Goal: Transaction & Acquisition: Purchase product/service

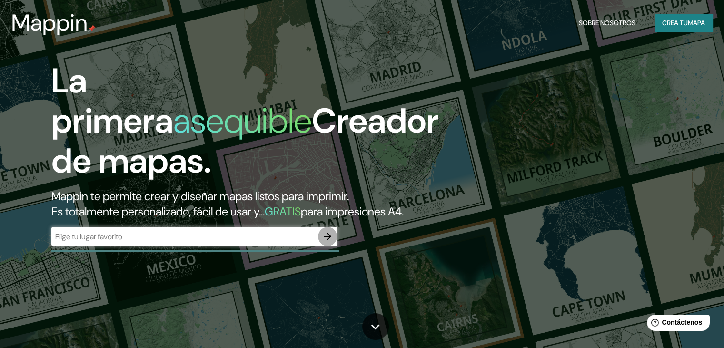
click at [331, 242] on icon "button" at bounding box center [327, 236] width 11 height 11
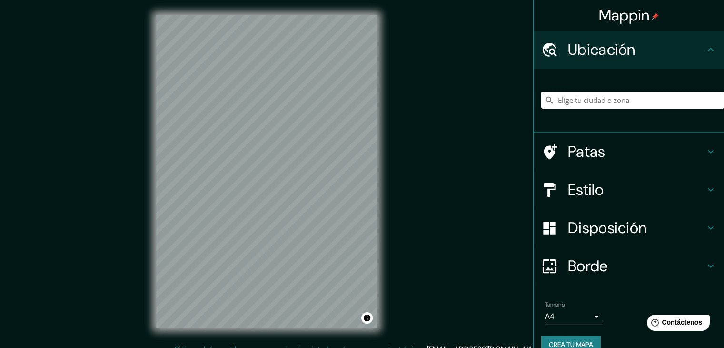
click at [592, 103] on input "Elige tu ciudad o zona" at bounding box center [632, 99] width 183 height 17
paste input "https://www.google.com/maps/place/Tarapoto/@-6.4729853,-76.3736684,584m/data=!3…"
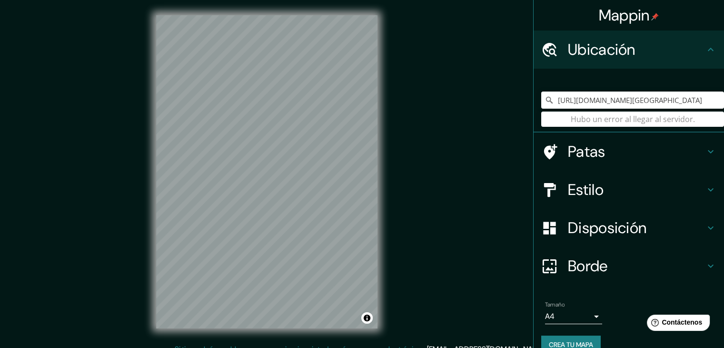
type input "https://www.google.com/maps/place/Tarapoto/@-6.4729853,-76.3736684,584m/data=!3…"
drag, startPoint x: 703, startPoint y: 100, endPoint x: 515, endPoint y: 94, distance: 188.2
click at [515, 94] on div "Mappin Ubicación https://www.google.com/maps/place/Tarapoto/@-6.4729853,-76.373…" at bounding box center [362, 179] width 724 height 359
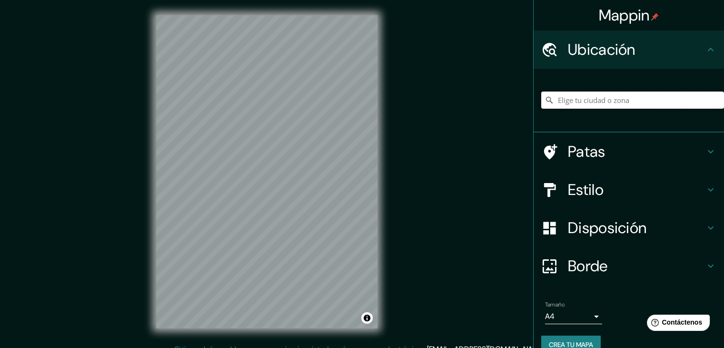
paste input "GJGG+PJW, Tarapoto 22202"
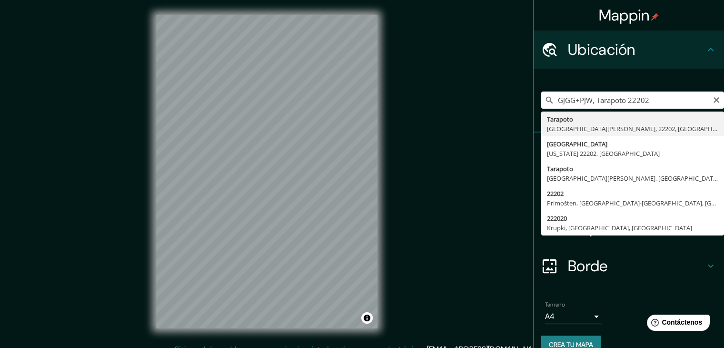
type input "Tarapoto, Departamento de San Martín, 22202, Perú"
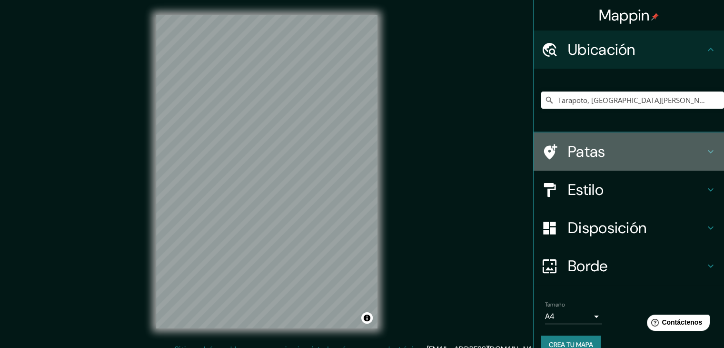
click at [695, 151] on h4 "Patas" at bounding box center [636, 151] width 137 height 19
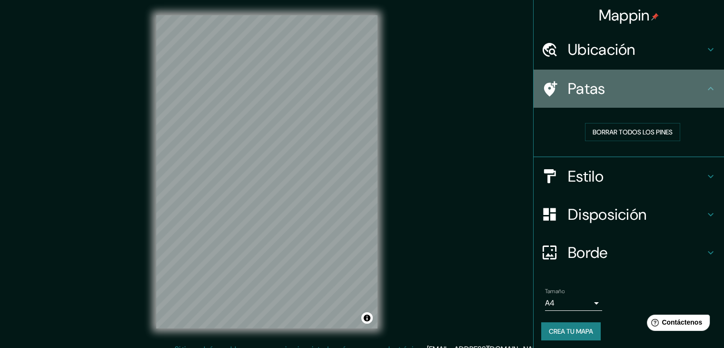
click at [705, 92] on icon at bounding box center [710, 88] width 11 height 11
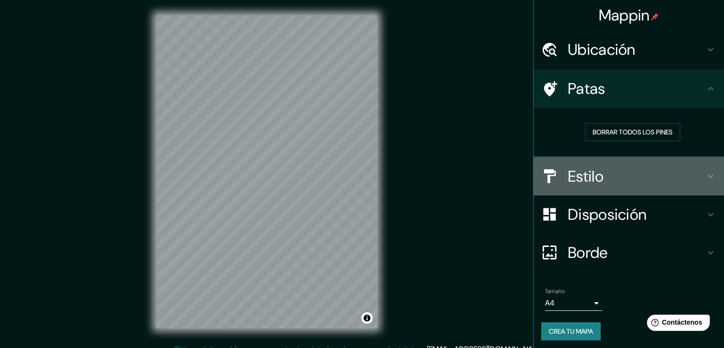
click at [690, 169] on h4 "Estilo" at bounding box center [636, 176] width 137 height 19
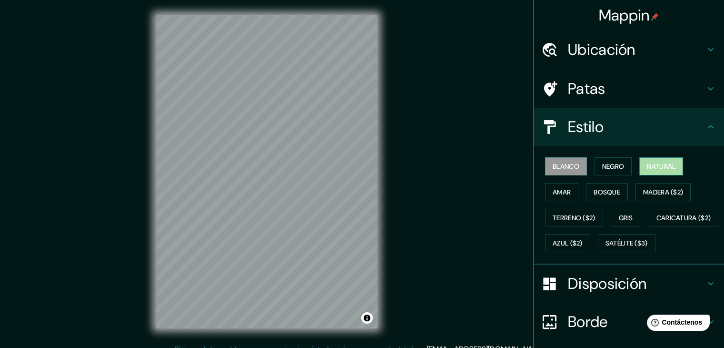
click at [659, 167] on font "Natural" at bounding box center [661, 166] width 29 height 9
click at [569, 192] on button "Amar" at bounding box center [561, 192] width 33 height 18
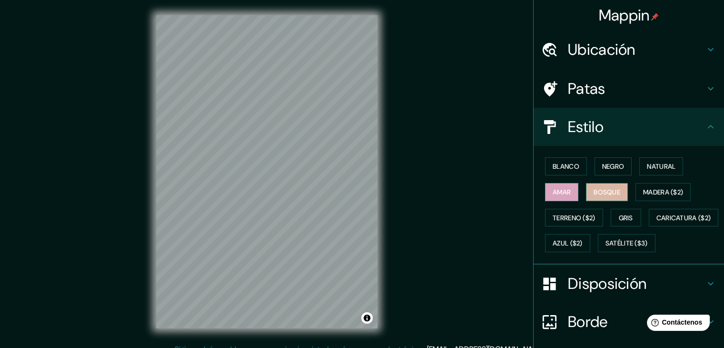
click at [594, 192] on font "Bosque" at bounding box center [607, 192] width 27 height 9
click at [625, 215] on font "Gris" at bounding box center [626, 217] width 14 height 9
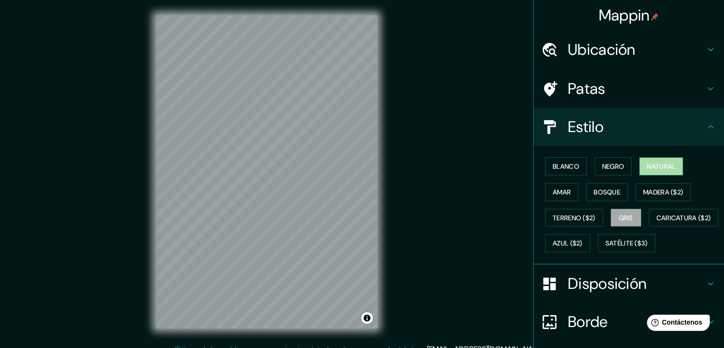
click at [656, 169] on font "Natural" at bounding box center [661, 166] width 29 height 9
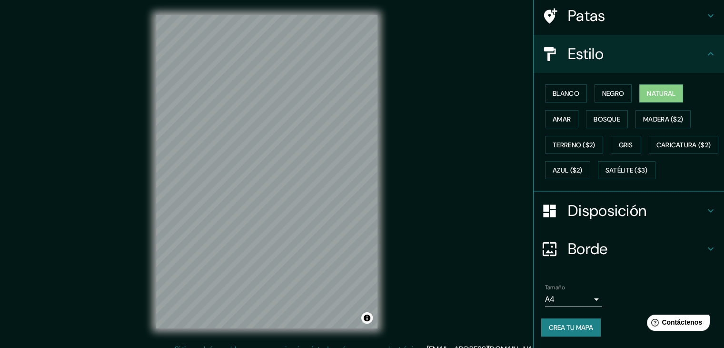
scroll to position [96, 0]
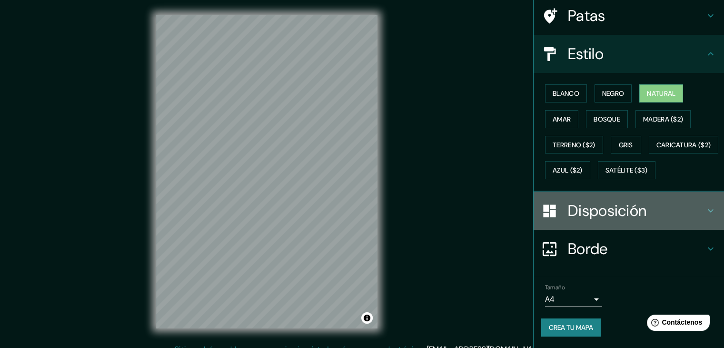
click at [669, 204] on h4 "Disposición" at bounding box center [636, 210] width 137 height 19
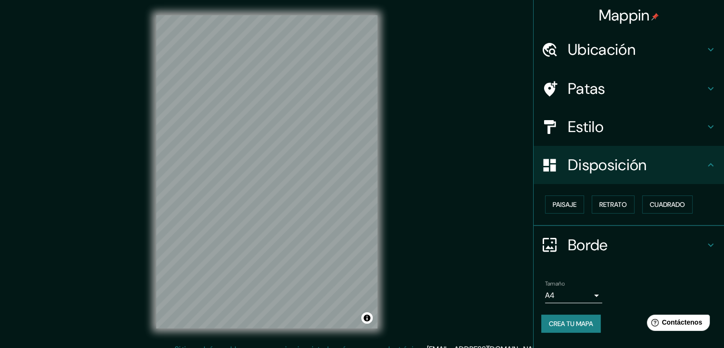
scroll to position [0, 0]
click at [573, 203] on font "Paisaje" at bounding box center [565, 204] width 24 height 9
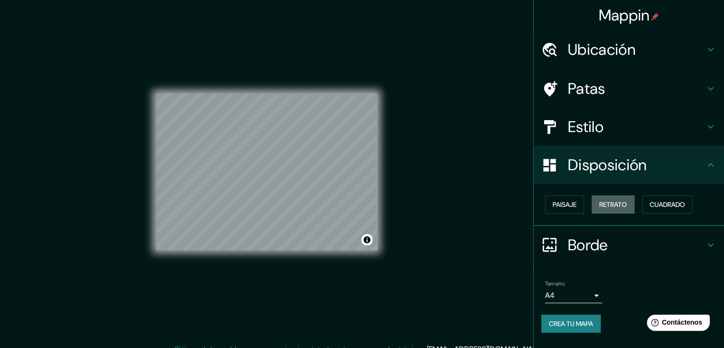
click at [602, 200] on font "Retrato" at bounding box center [614, 204] width 28 height 9
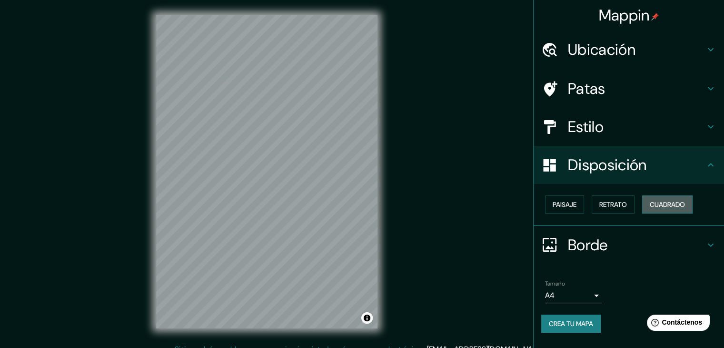
click at [666, 205] on font "Cuadrado" at bounding box center [667, 204] width 35 height 9
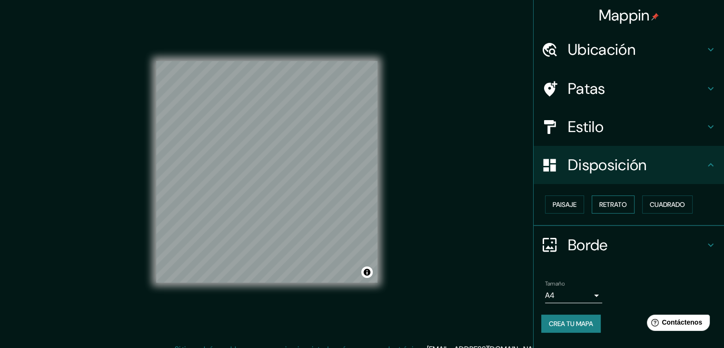
click at [621, 203] on font "Retrato" at bounding box center [614, 204] width 28 height 9
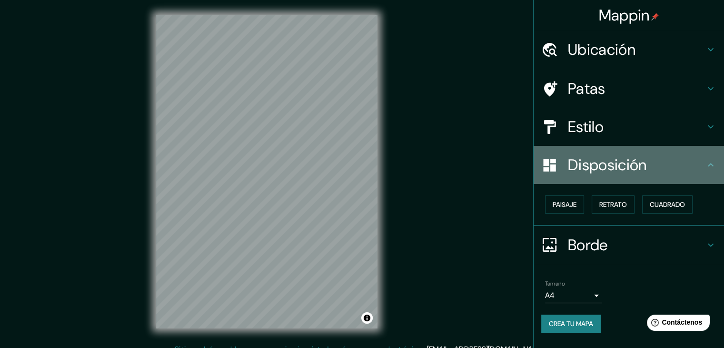
click at [690, 169] on h4 "Disposición" at bounding box center [636, 164] width 137 height 19
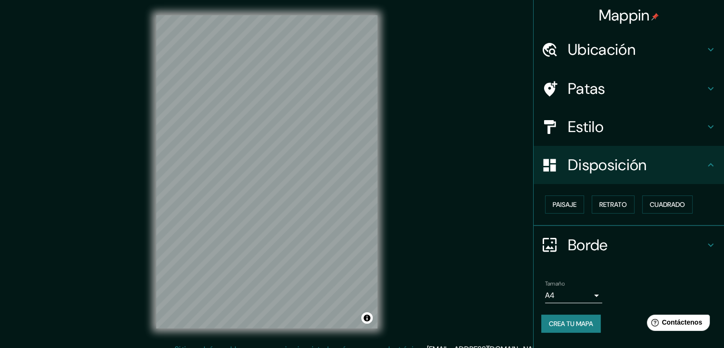
click at [708, 166] on icon at bounding box center [710, 164] width 11 height 11
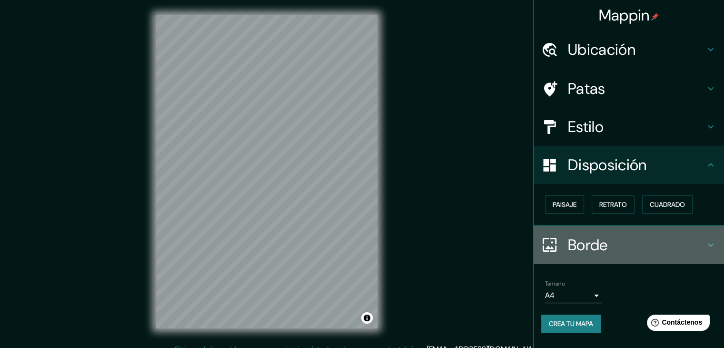
click at [709, 238] on div "Borde" at bounding box center [629, 245] width 190 height 38
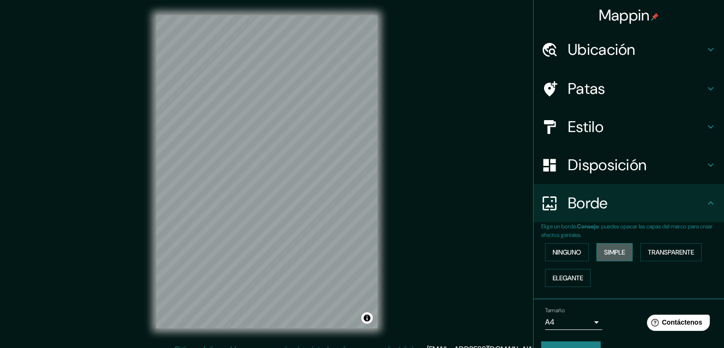
click at [617, 251] on font "Simple" at bounding box center [614, 252] width 21 height 9
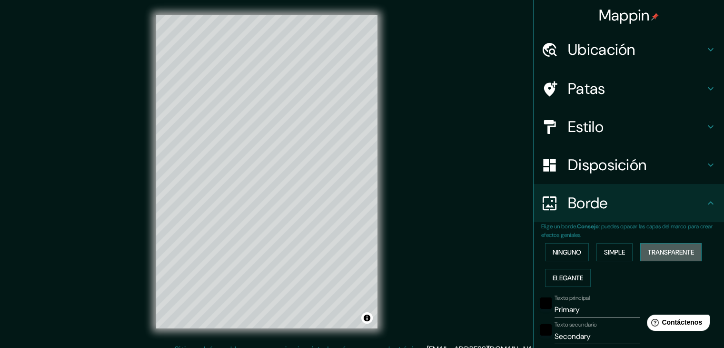
click at [655, 250] on font "Transparente" at bounding box center [671, 252] width 46 height 9
click at [569, 277] on font "Elegante" at bounding box center [568, 277] width 30 height 9
click at [665, 248] on font "Transparente" at bounding box center [671, 252] width 46 height 9
click at [575, 306] on input "Primary" at bounding box center [597, 309] width 85 height 15
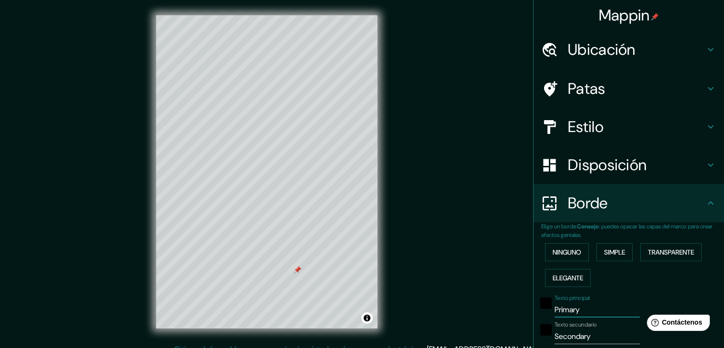
click at [575, 306] on input "Primary" at bounding box center [597, 309] width 85 height 15
type input "t"
type input "223"
type input "37"
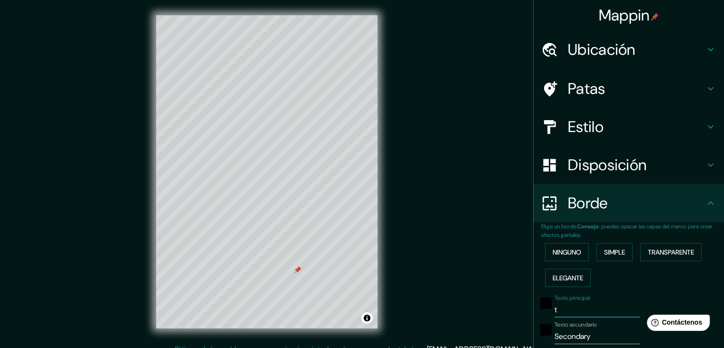
type input "ta"
type input "223"
type input "37"
type input "tar"
type input "223"
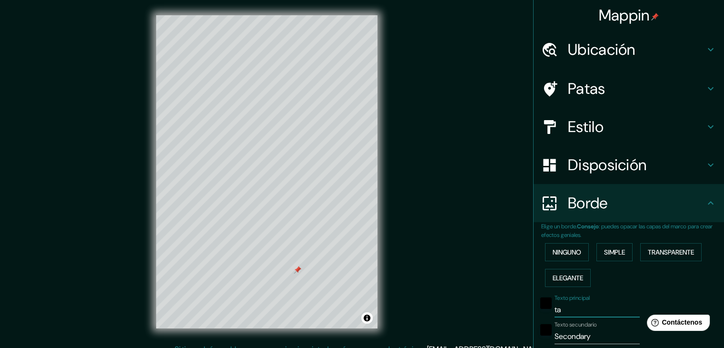
type input "37"
type input "tara"
type input "223"
type input "37"
type input "tarap"
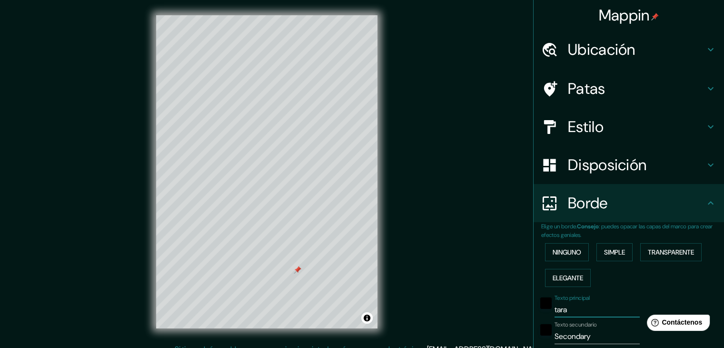
type input "223"
type input "37"
type input "tarapo"
type input "223"
type input "37"
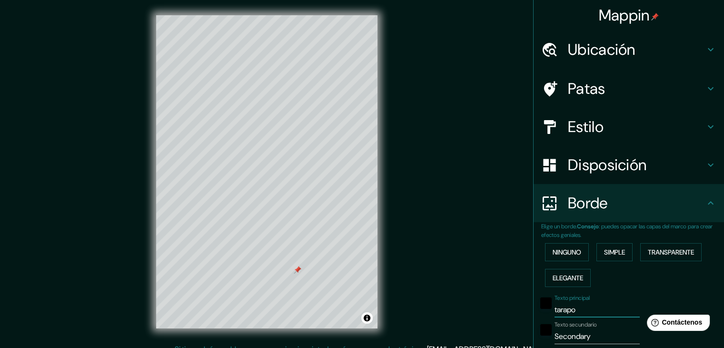
type input "tarapot"
type input "223"
type input "37"
type input "tarapoto"
type input "223"
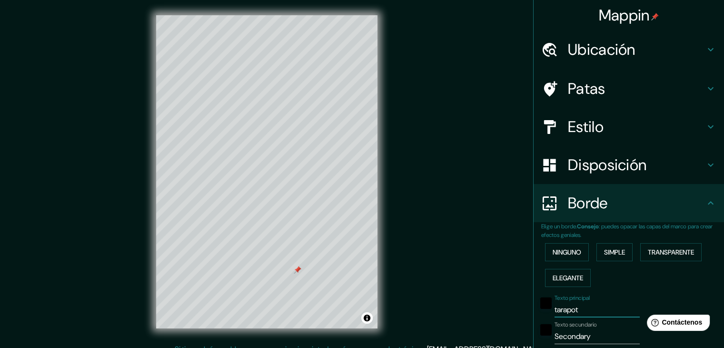
type input "37"
type input "tarapoto"
click at [579, 335] on input "Secondary" at bounding box center [597, 336] width 85 height 15
type input "s"
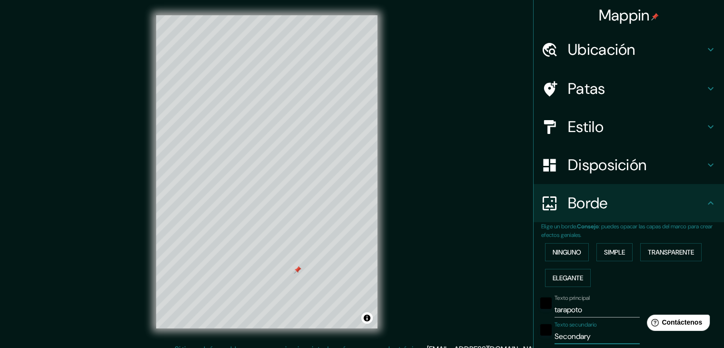
type input "223"
type input "37"
type input "sa"
type input "223"
type input "37"
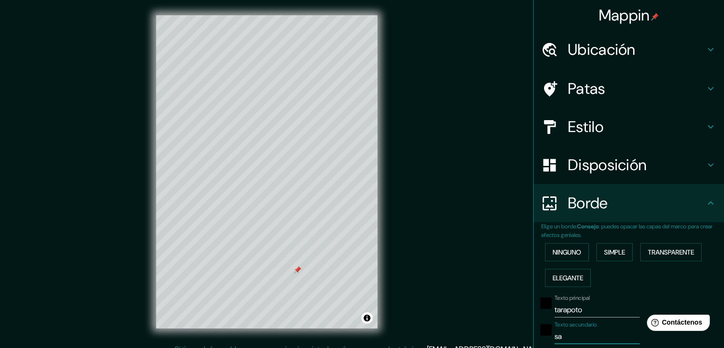
type input "san"
type input "223"
type input "37"
type input "san"
type input "223"
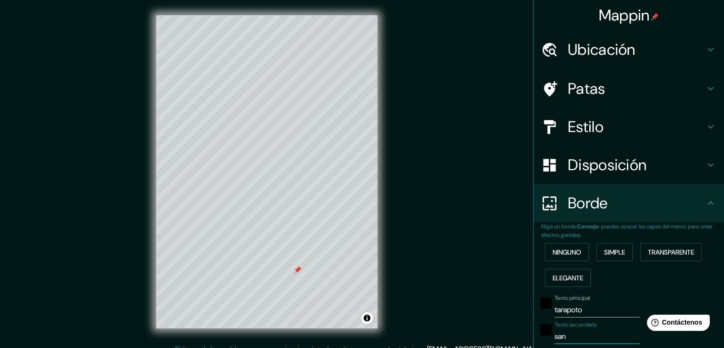
type input "37"
type input "san m"
type input "223"
type input "37"
type input "san ma"
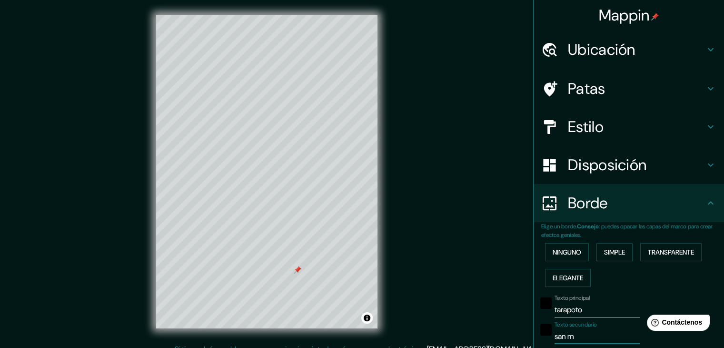
type input "223"
type input "37"
type input "san mar"
type input "223"
type input "37"
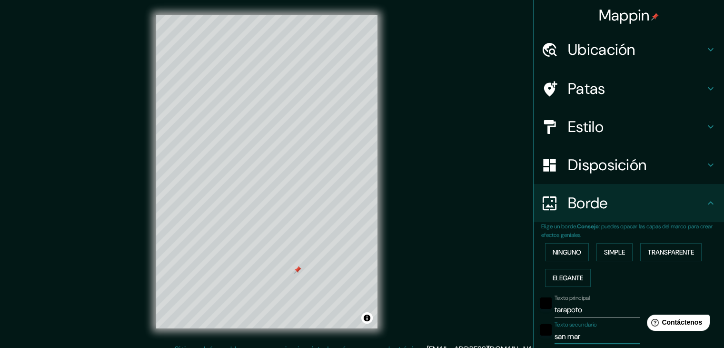
type input "san mart"
type input "223"
type input "37"
type input "san marti"
type input "223"
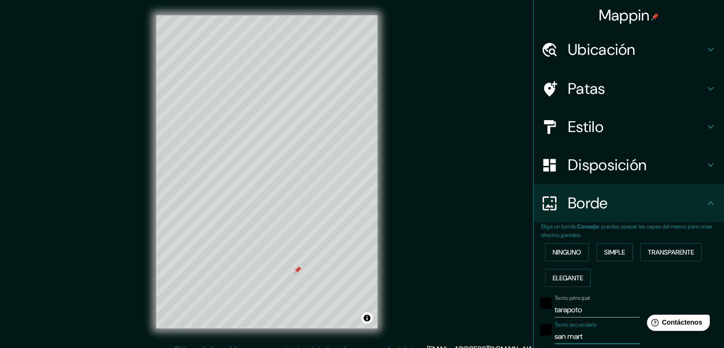
type input "37"
type input "san martin"
type input "223"
type input "37"
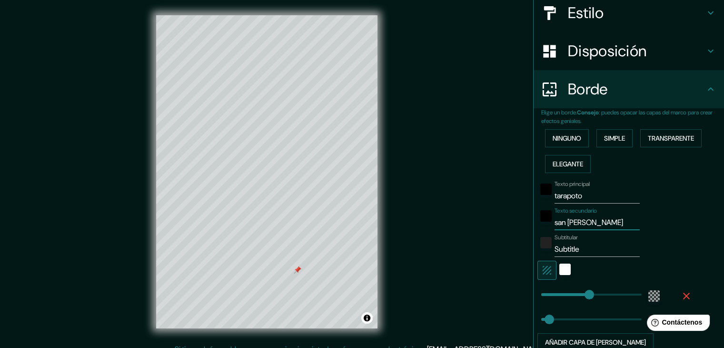
scroll to position [115, 0]
type input "san martin"
click at [585, 248] on input "Subtitle" at bounding box center [597, 248] width 85 height 15
type input "r"
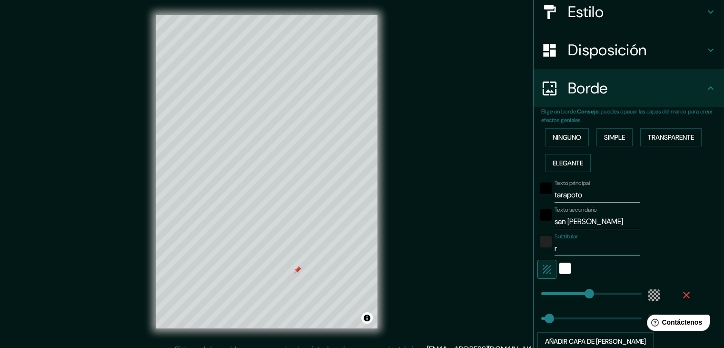
type input "223"
type input "37"
type input "re"
type input "223"
type input "37"
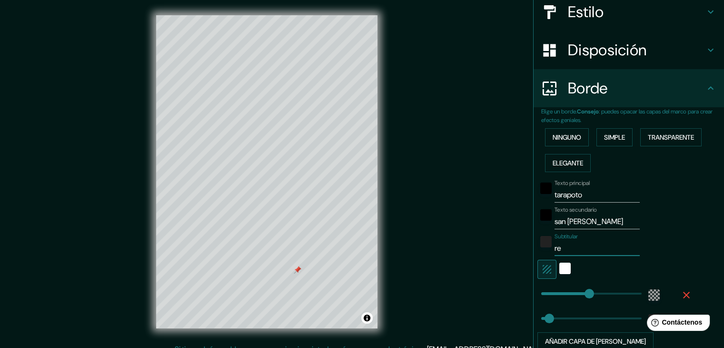
type input "reg"
type input "223"
type input "37"
type input "regi"
type input "223"
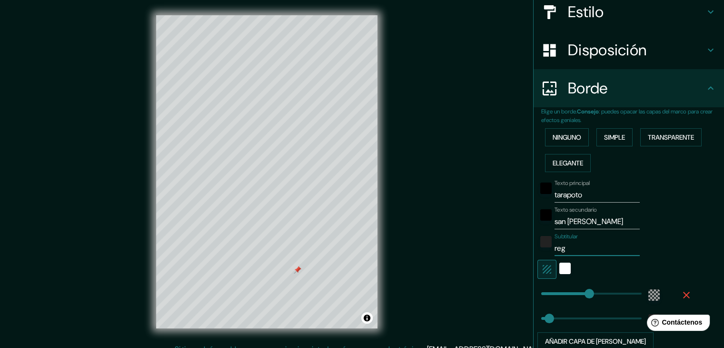
type input "37"
type input "regió"
type input "223"
type input "37"
type input "región"
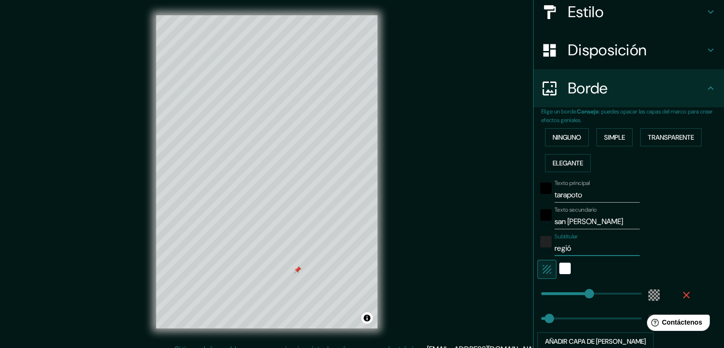
type input "223"
type input "37"
type input "región"
type input "223"
type input "37"
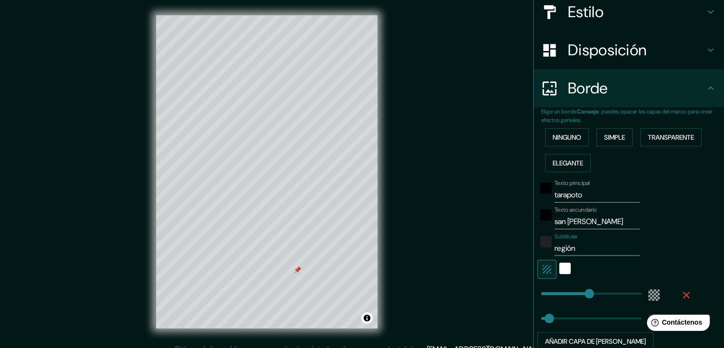
type input "región s"
type input "223"
type input "37"
type input "región se"
type input "223"
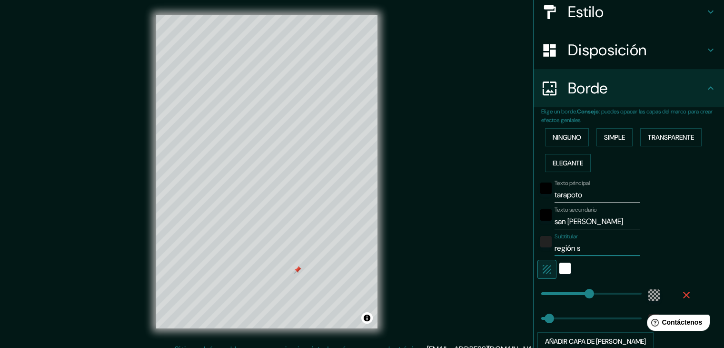
type input "37"
type input "región sel"
type input "223"
type input "37"
type input "región selv"
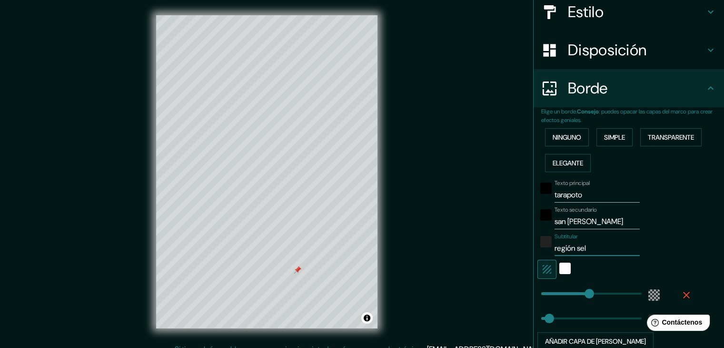
type input "223"
type input "37"
type input "región selva"
type input "223"
type input "37"
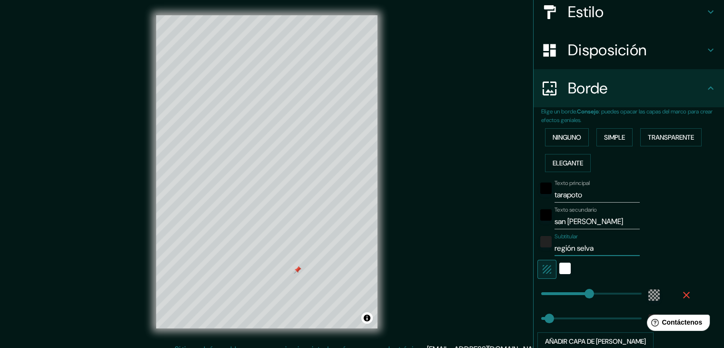
scroll to position [195, 0]
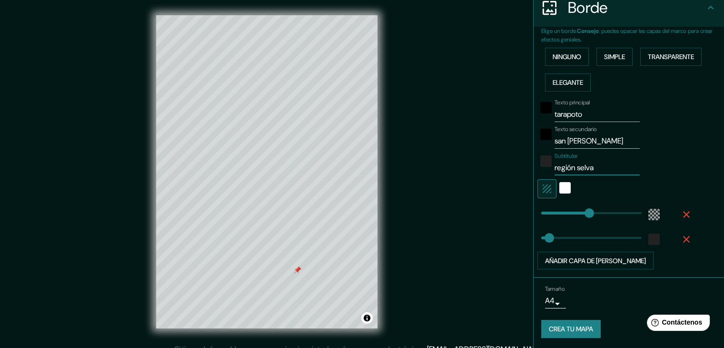
type input "región selva"
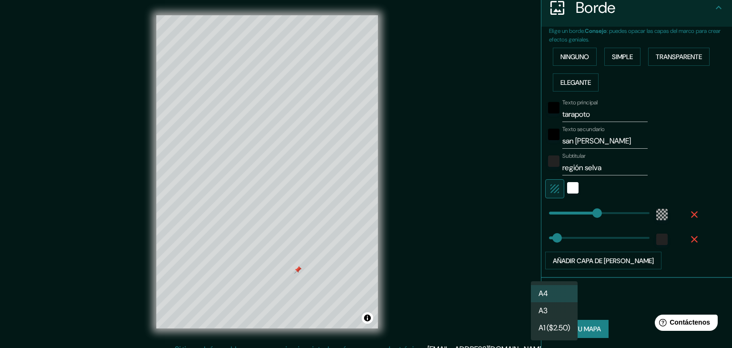
click at [555, 296] on body "Mappin Ubicación Tarapoto, Departamento de San Martín, 22202, Perú Patas Estilo…" at bounding box center [366, 174] width 732 height 348
click at [562, 313] on li "A3" at bounding box center [554, 311] width 47 height 18
click at [544, 296] on body "Mappin Ubicación Tarapoto, Departamento de San Martín, 22202, Perú Patas Estilo…" at bounding box center [366, 174] width 732 height 348
click at [543, 294] on font "A4" at bounding box center [543, 294] width 10 height 10
type input "single"
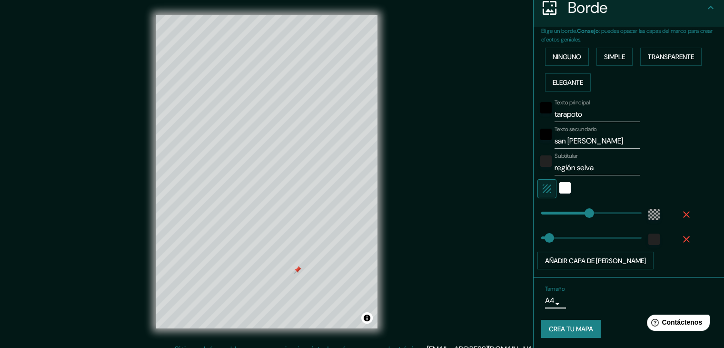
click at [705, 6] on icon at bounding box center [710, 7] width 11 height 11
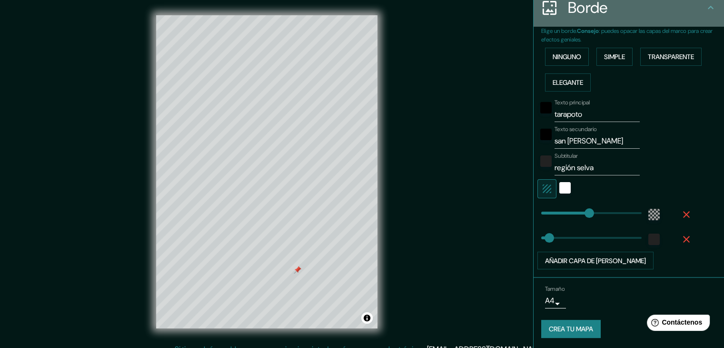
click at [705, 6] on icon at bounding box center [710, 7] width 11 height 11
click at [705, 8] on icon at bounding box center [710, 7] width 11 height 11
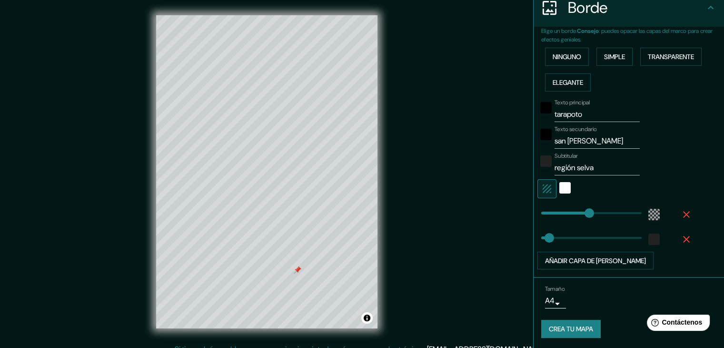
drag, startPoint x: 712, startPoint y: 248, endPoint x: 700, endPoint y: 170, distance: 78.2
click at [700, 170] on div "Texto principal tarapoto Texto secundario san martin Subtitular región selva Añ…" at bounding box center [632, 182] width 183 height 174
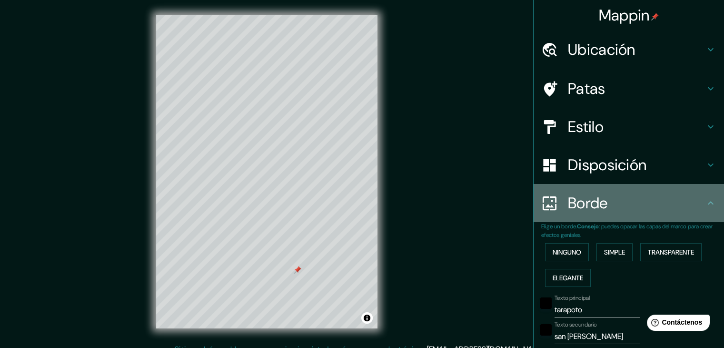
click at [696, 199] on h4 "Borde" at bounding box center [636, 202] width 137 height 19
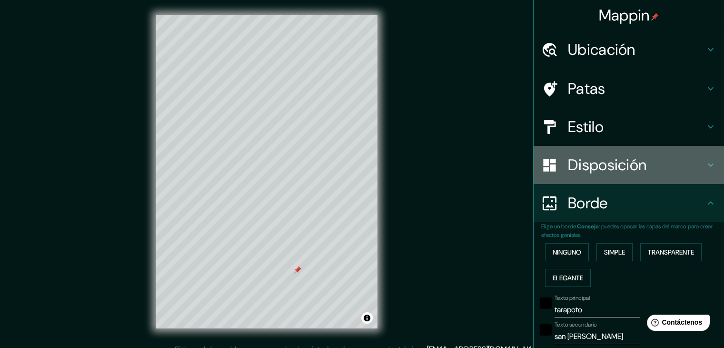
click at [644, 161] on h4 "Disposición" at bounding box center [636, 164] width 137 height 19
type input "223"
type input "37"
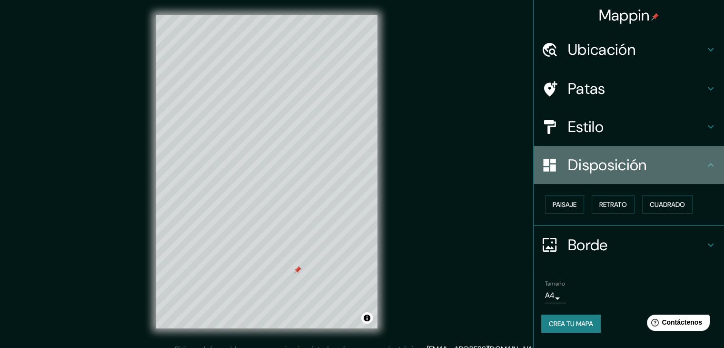
click at [644, 161] on font "Disposición" at bounding box center [607, 165] width 79 height 20
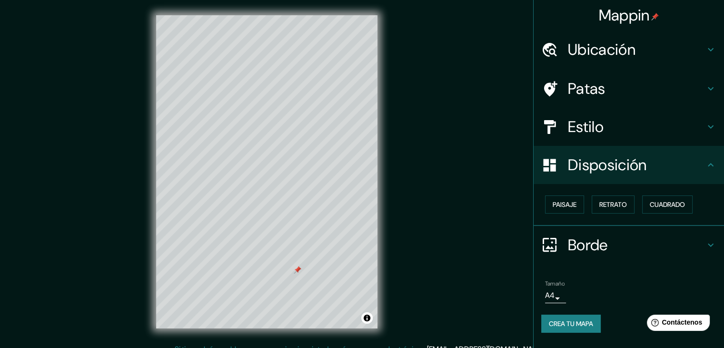
click at [709, 162] on icon at bounding box center [710, 164] width 11 height 11
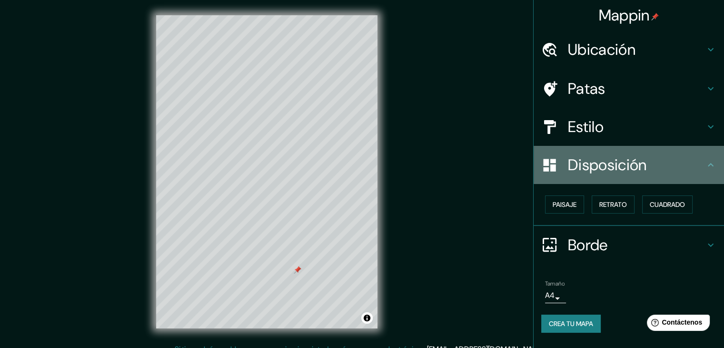
click at [709, 162] on icon at bounding box center [710, 164] width 11 height 11
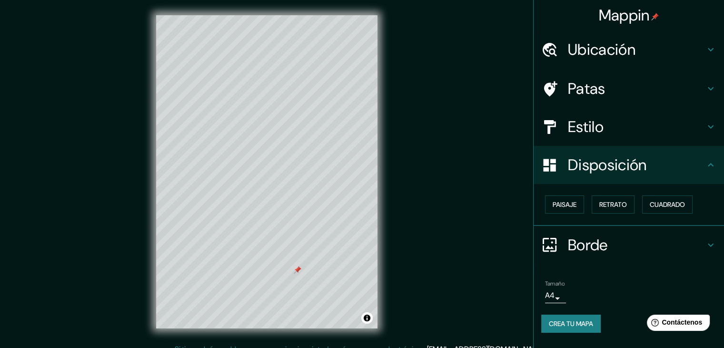
scroll to position [11, 0]
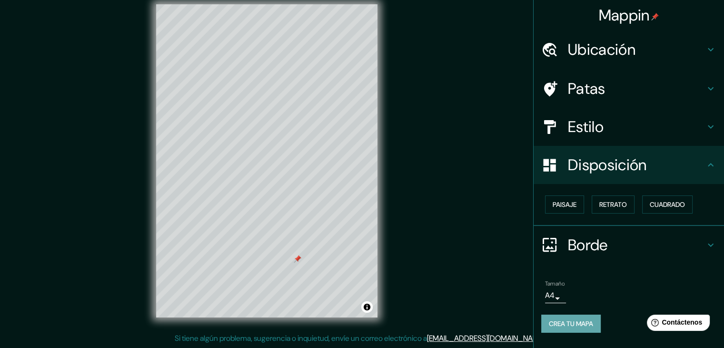
click at [571, 321] on font "Crea tu mapa" at bounding box center [571, 323] width 44 height 9
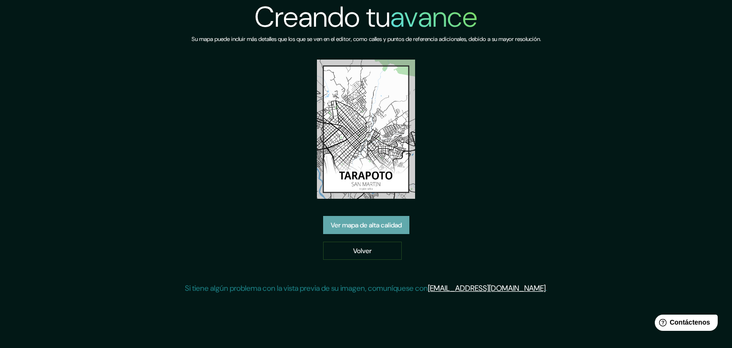
click at [388, 225] on font "Ver mapa de alta calidad" at bounding box center [366, 225] width 71 height 9
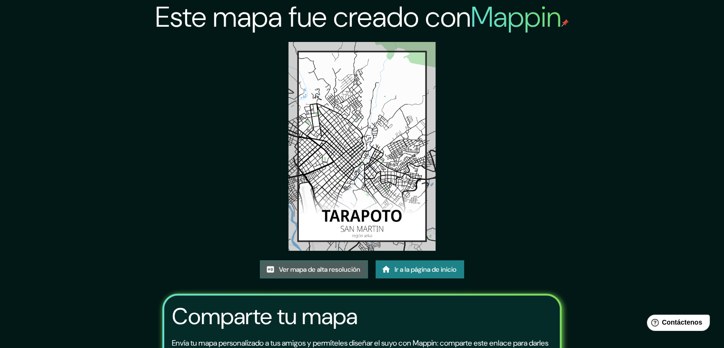
click at [312, 274] on font "Ver mapa de alta resolución" at bounding box center [319, 269] width 81 height 12
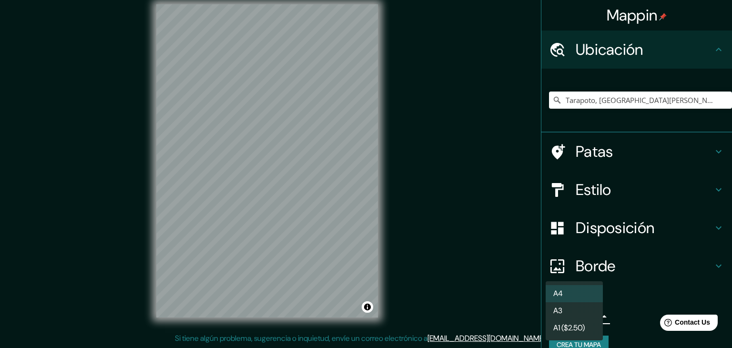
click at [572, 310] on body "Mappin Ubicación Tarapoto, Departamento de San Martín, 22202, Perú Patas Estilo…" at bounding box center [366, 163] width 732 height 348
click at [573, 316] on li "A3" at bounding box center [573, 311] width 57 height 18
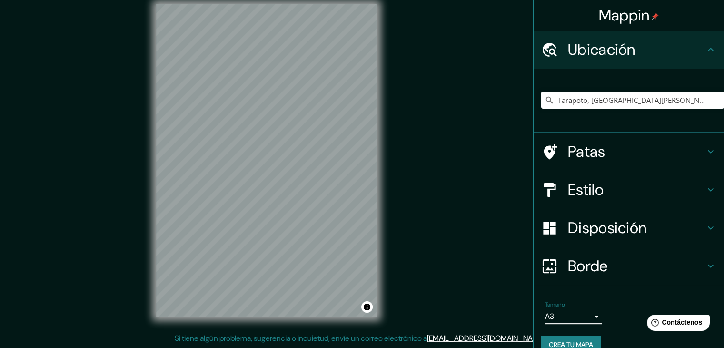
click at [463, 256] on div "Mappin Ubicación Tarapoto, Departamento de San Martín, 22202, Perú Patas Estilo…" at bounding box center [362, 168] width 724 height 359
click at [584, 103] on input "Tarapoto, Departamento de San Martín, 22202, Perú" at bounding box center [632, 99] width 183 height 17
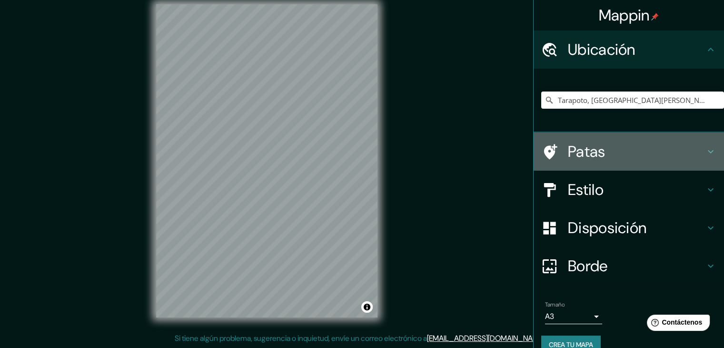
click at [579, 142] on font "Patas" at bounding box center [587, 151] width 38 height 20
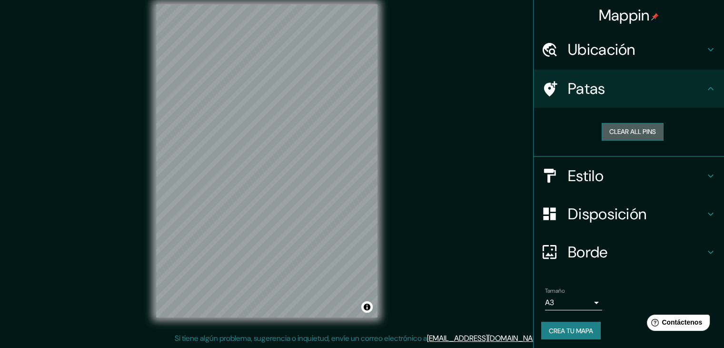
click at [602, 128] on button "Clear all pins" at bounding box center [633, 132] width 62 height 18
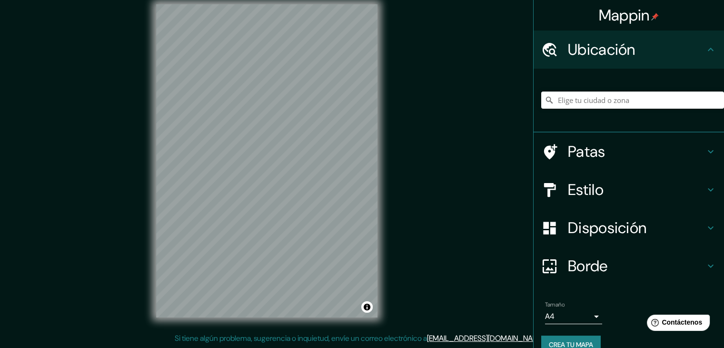
click at [591, 99] on input "Elige tu ciudad o zona" at bounding box center [632, 99] width 183 height 17
paste input "GJGG+PJW, Tarapoto 22202"
type input "Tarapoto, [GEOGRAPHIC_DATA][PERSON_NAME], 22202, [GEOGRAPHIC_DATA]"
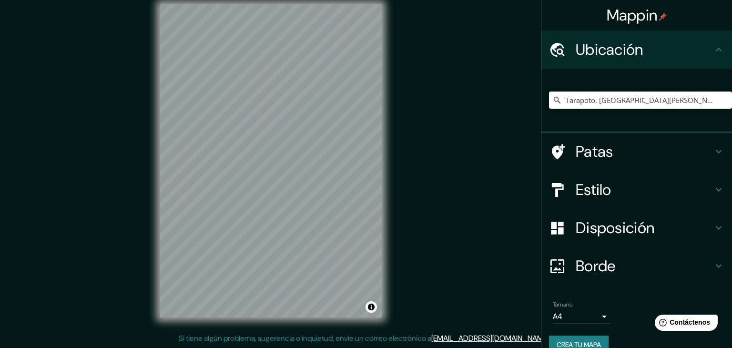
click at [543, 316] on body "Mappin Ubicación Tarapoto, Departamento de San Martín, 22202, Perú Tarapoto Dep…" at bounding box center [366, 163] width 732 height 348
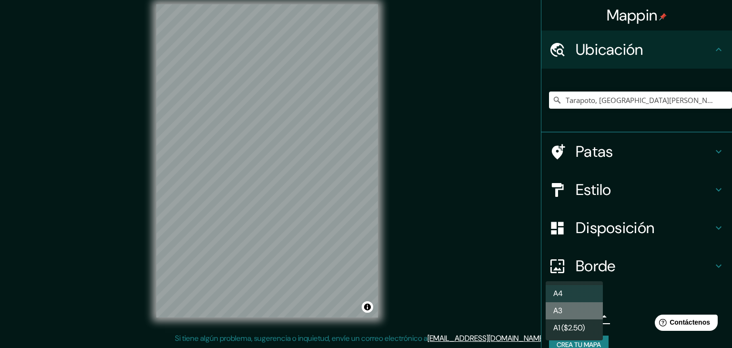
click at [571, 309] on li "A3" at bounding box center [573, 310] width 57 height 17
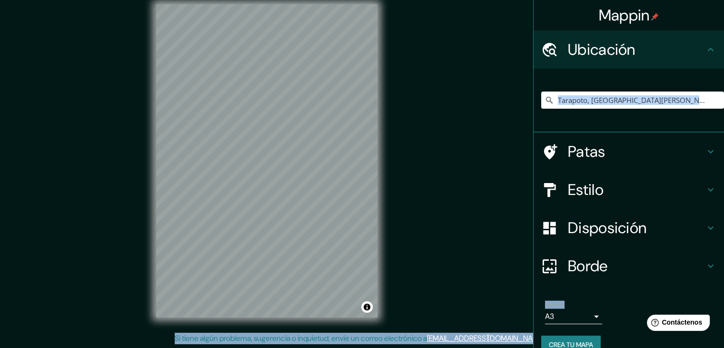
drag, startPoint x: 716, startPoint y: 128, endPoint x: 730, endPoint y: 194, distance: 67.5
click at [724, 194] on html "Mappin Ubicación Tarapoto, Departamento de San Martín, 22202, Perú Tarapoto Dep…" at bounding box center [362, 163] width 724 height 348
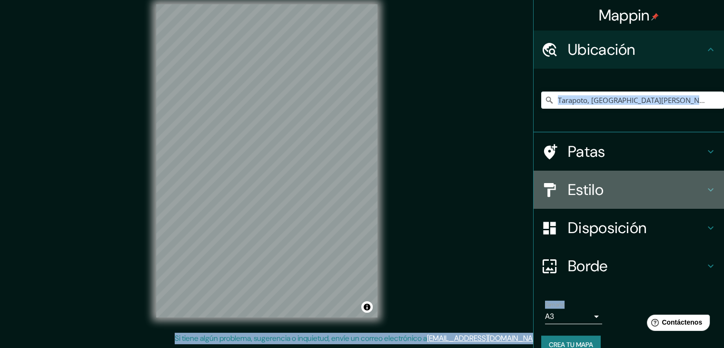
click at [634, 191] on h4 "Estilo" at bounding box center [636, 189] width 137 height 19
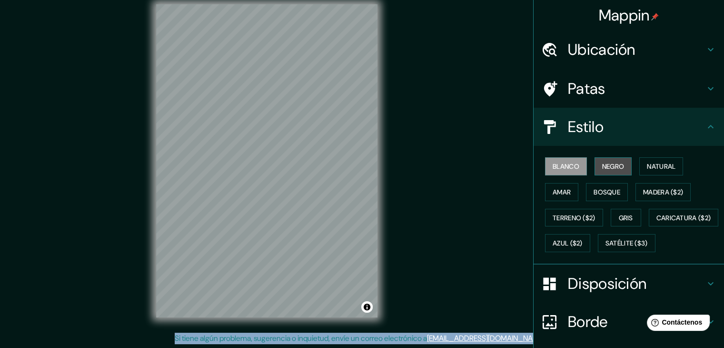
click at [608, 166] on font "Negro" at bounding box center [613, 166] width 22 height 9
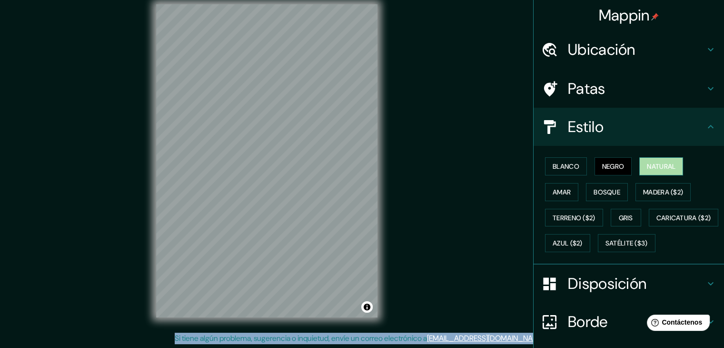
click at [662, 162] on font "Natural" at bounding box center [661, 166] width 29 height 9
click at [566, 191] on button "Amar" at bounding box center [561, 192] width 33 height 18
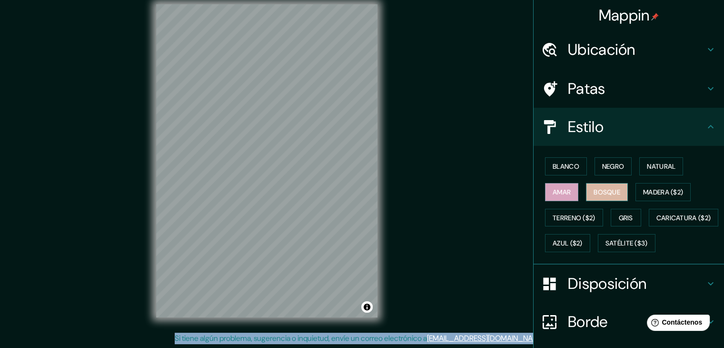
click at [594, 190] on font "Bosque" at bounding box center [607, 192] width 27 height 9
click at [652, 162] on font "Natural" at bounding box center [661, 166] width 29 height 9
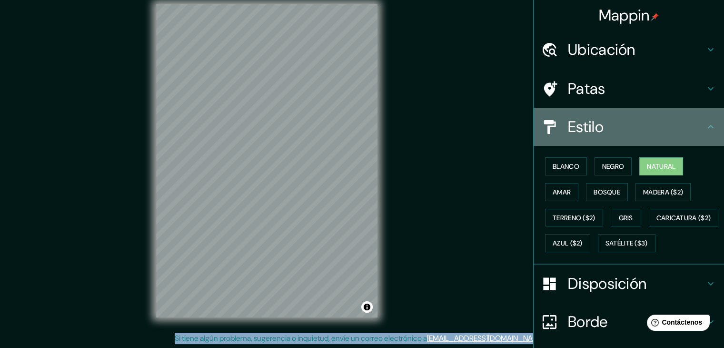
click at [690, 124] on h4 "Estilo" at bounding box center [636, 126] width 137 height 19
click at [705, 122] on icon at bounding box center [710, 126] width 11 height 11
click at [705, 123] on icon at bounding box center [710, 126] width 11 height 11
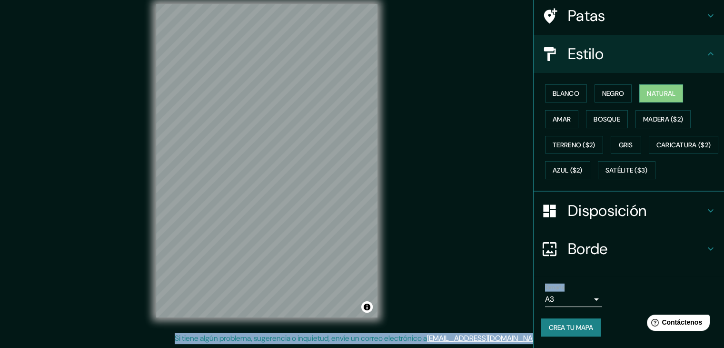
scroll to position [96, 0]
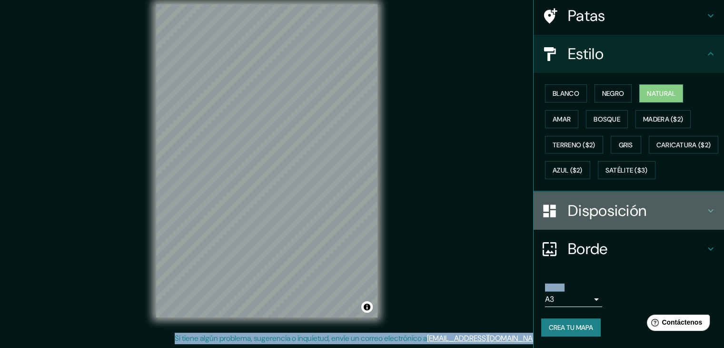
click at [674, 205] on h4 "Disposición" at bounding box center [636, 210] width 137 height 19
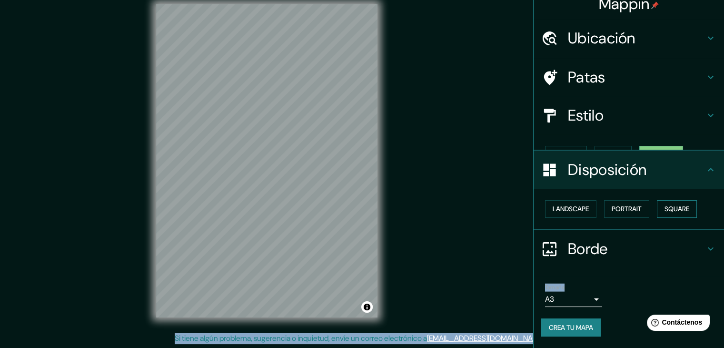
scroll to position [0, 0]
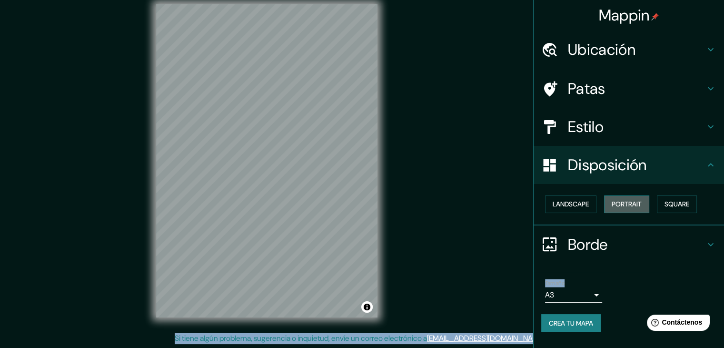
click at [632, 205] on button "Portrait" at bounding box center [626, 204] width 45 height 18
click at [583, 202] on button "Landscape" at bounding box center [570, 204] width 51 height 18
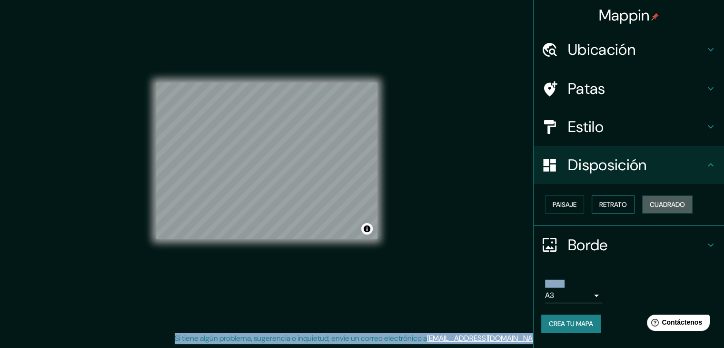
click at [648, 202] on button "Cuadrado" at bounding box center [667, 204] width 50 height 18
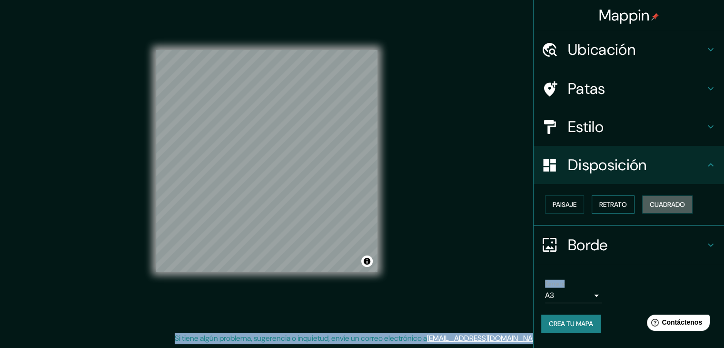
click at [648, 202] on button "Cuadrado" at bounding box center [667, 204] width 50 height 18
click at [620, 204] on font "Retrato" at bounding box center [614, 204] width 28 height 9
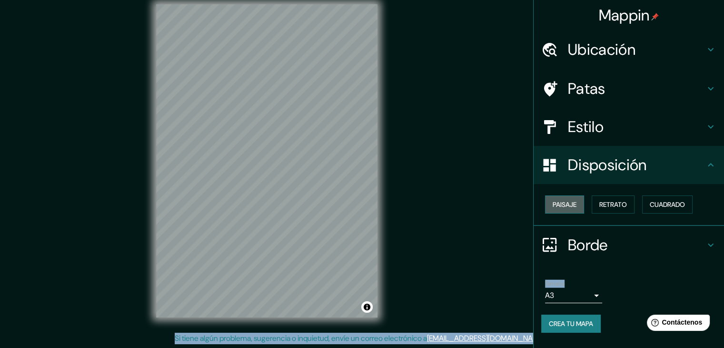
click at [571, 201] on font "Paisaje" at bounding box center [565, 204] width 24 height 9
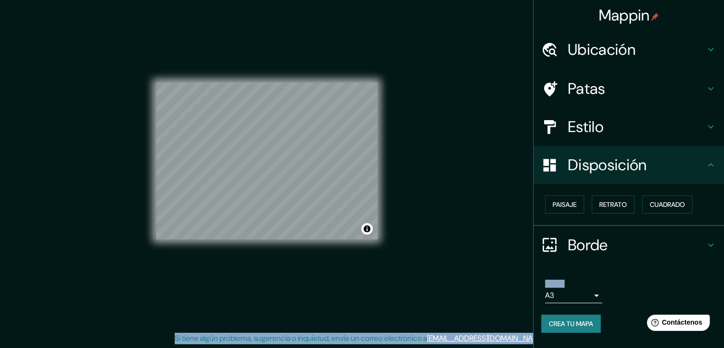
click at [581, 324] on font "Crea tu mapa" at bounding box center [571, 323] width 44 height 9
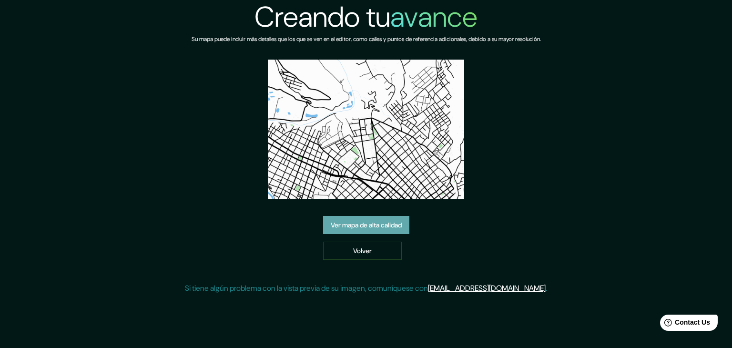
click at [401, 226] on font "Ver mapa de alta calidad" at bounding box center [366, 225] width 71 height 9
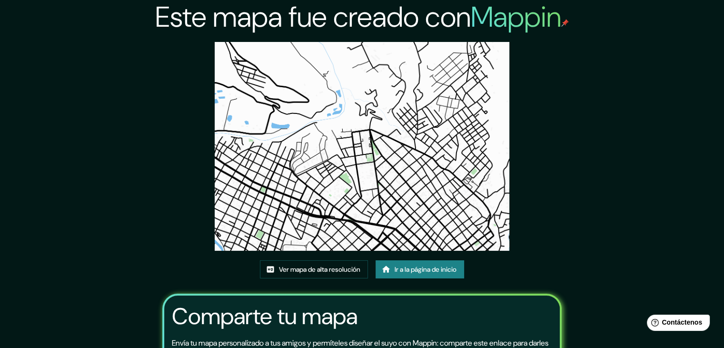
click at [391, 138] on img at bounding box center [362, 146] width 295 height 209
